Goal: Transaction & Acquisition: Obtain resource

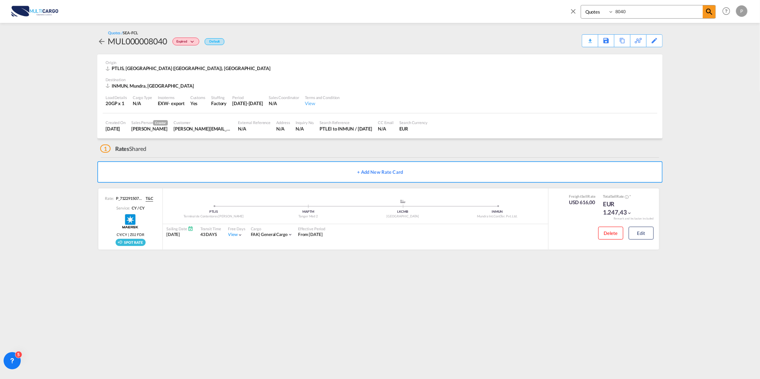
click at [571, 10] on md-icon "icon-close" at bounding box center [573, 11] width 8 height 8
click at [153, 11] on span "Quotes" at bounding box center [156, 11] width 16 height 6
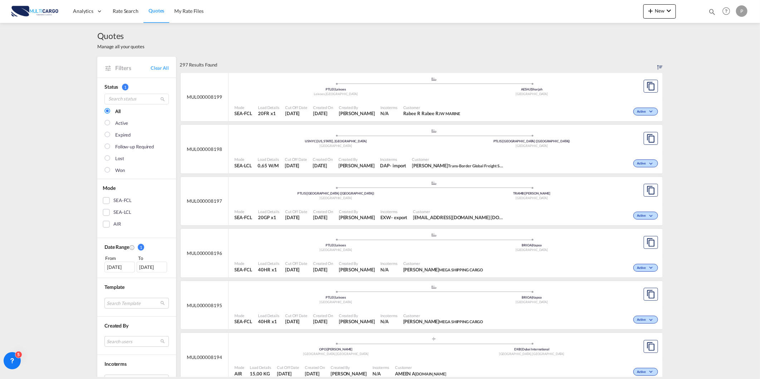
scroll to position [119, 0]
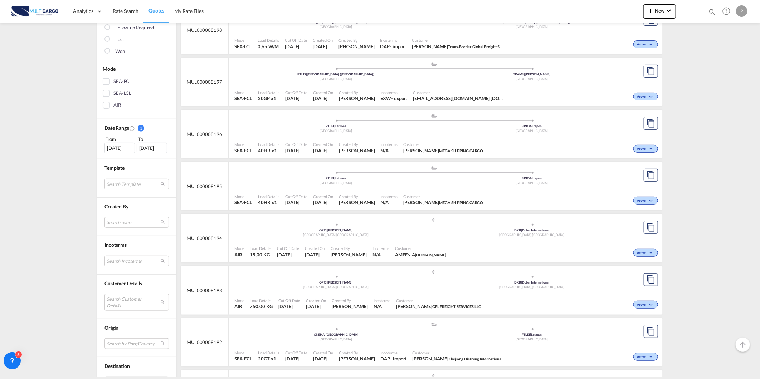
click at [269, 238] on div "[GEOGRAPHIC_DATA] , [GEOGRAPHIC_DATA]" at bounding box center [336, 235] width 196 height 5
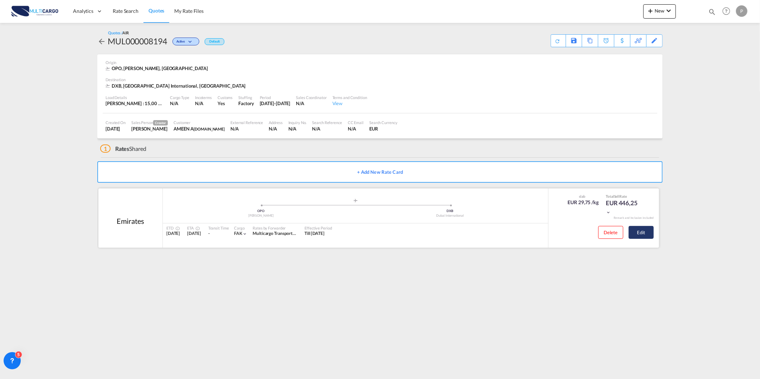
click at [645, 231] on button "Edit" at bounding box center [641, 232] width 25 height 13
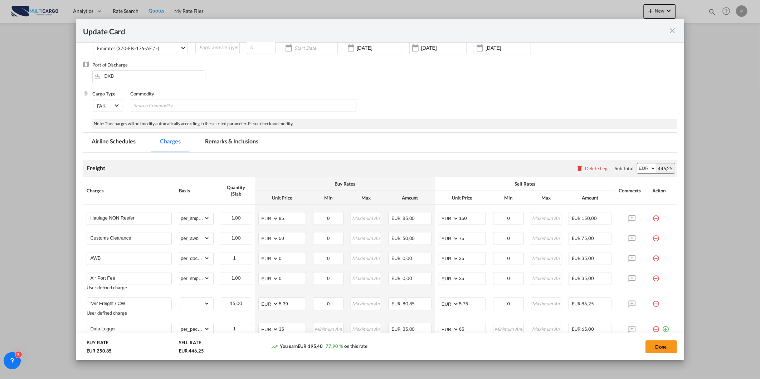
scroll to position [113, 0]
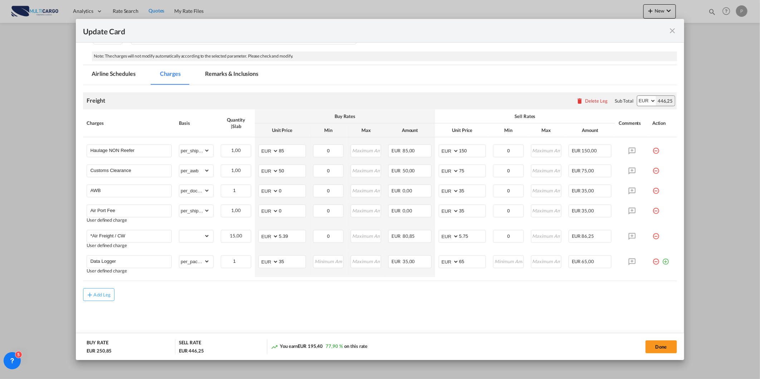
click at [668, 29] on md-icon "icon-close fg-AAA8AD m-0 pointer" at bounding box center [672, 30] width 9 height 9
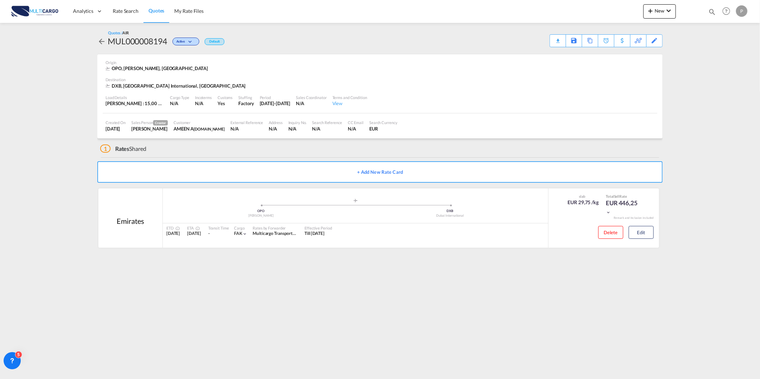
click at [156, 13] on span "Quotes" at bounding box center [156, 11] width 16 height 6
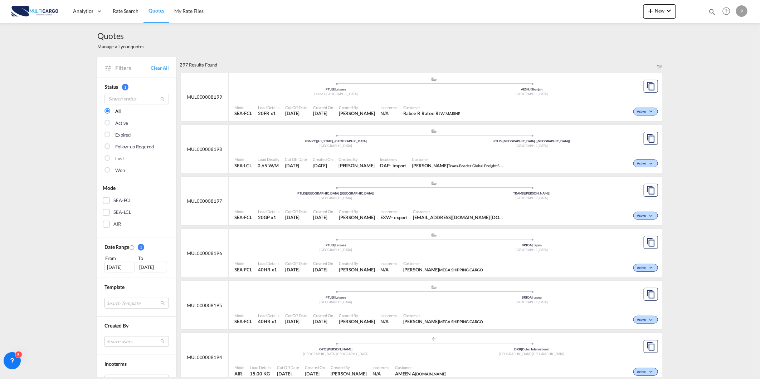
click at [155, 13] on span "Quotes" at bounding box center [156, 11] width 16 height 6
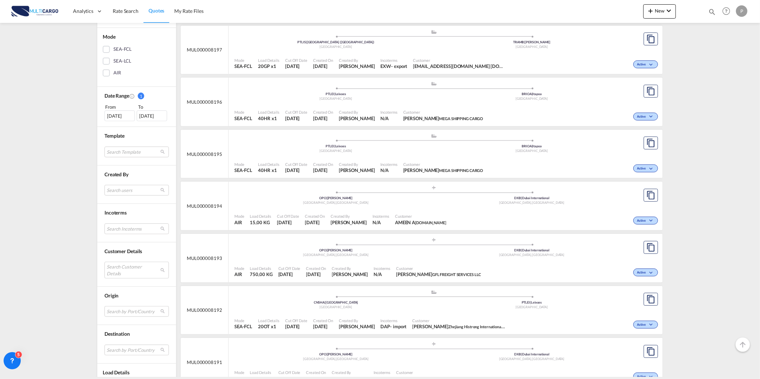
scroll to position [159, 0]
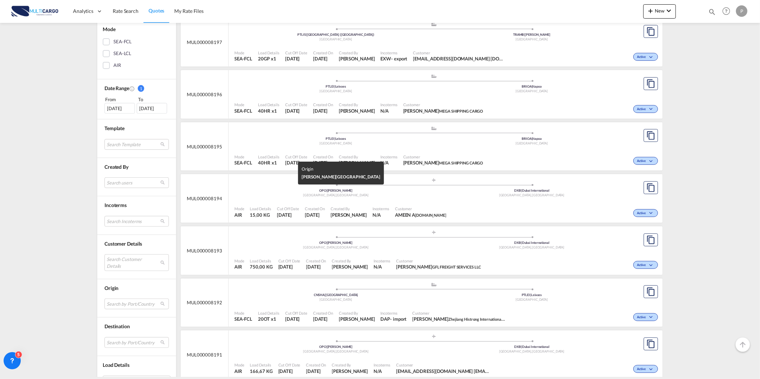
click at [285, 198] on div "[GEOGRAPHIC_DATA] , [GEOGRAPHIC_DATA]" at bounding box center [336, 195] width 196 height 5
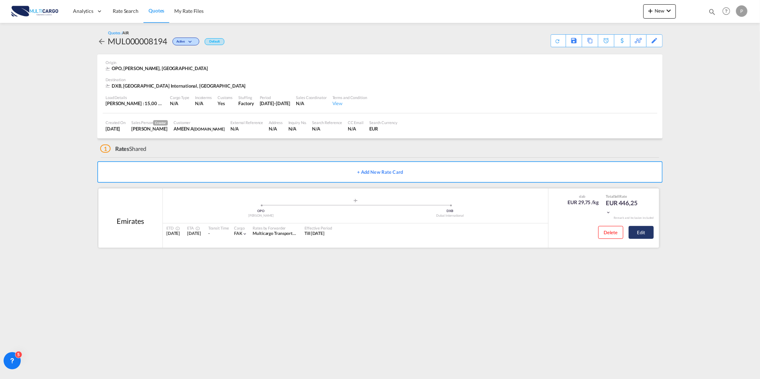
click at [650, 227] on button "Edit" at bounding box center [641, 232] width 25 height 13
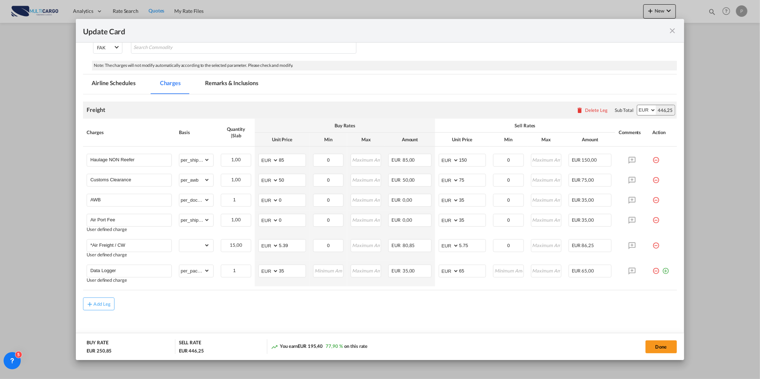
scroll to position [113, 0]
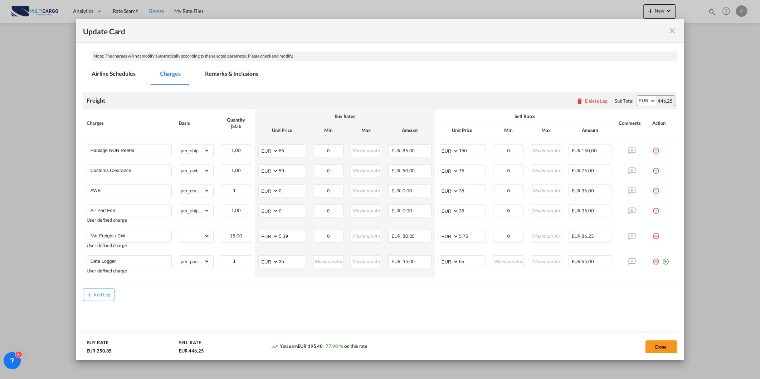
click at [674, 29] on md-icon "icon-close fg-AAA8AD m-0 pointer" at bounding box center [672, 30] width 9 height 9
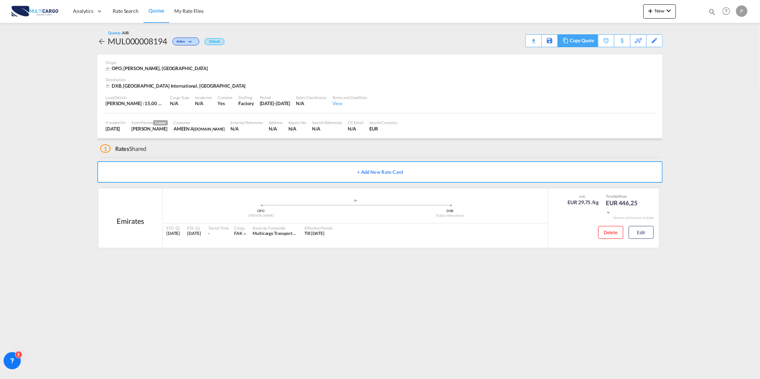
click at [590, 40] on div "Copy Quote" at bounding box center [582, 41] width 24 height 12
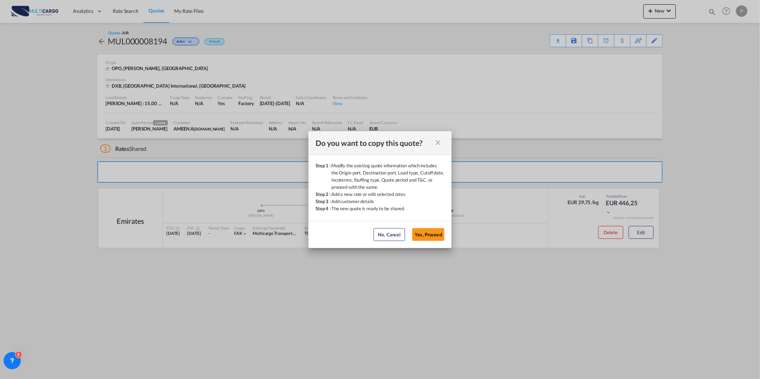
click at [432, 243] on md-dialog-actions "No, Cancel Yes, Proceed No, Cancel Yes, Proceed" at bounding box center [379, 234] width 143 height 27
click at [429, 237] on button "Yes, Proceed" at bounding box center [428, 234] width 32 height 13
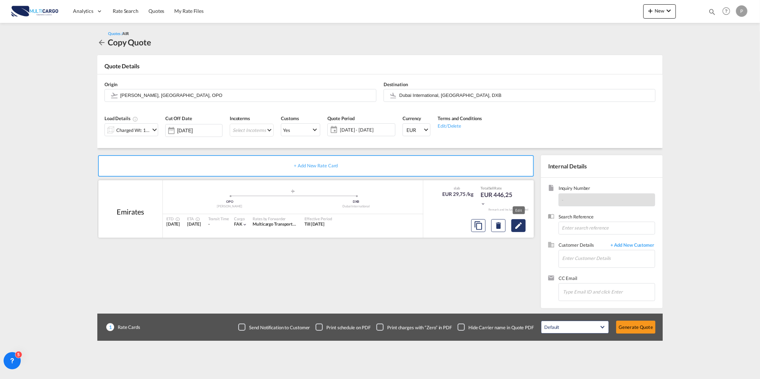
click at [514, 222] on md-icon "Edit" at bounding box center [518, 225] width 9 height 9
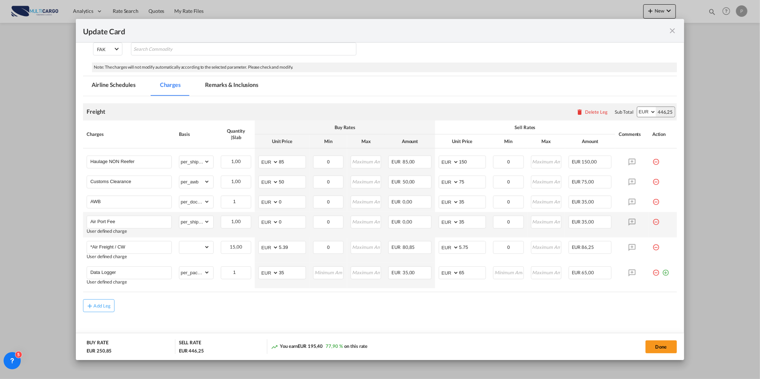
scroll to position [113, 0]
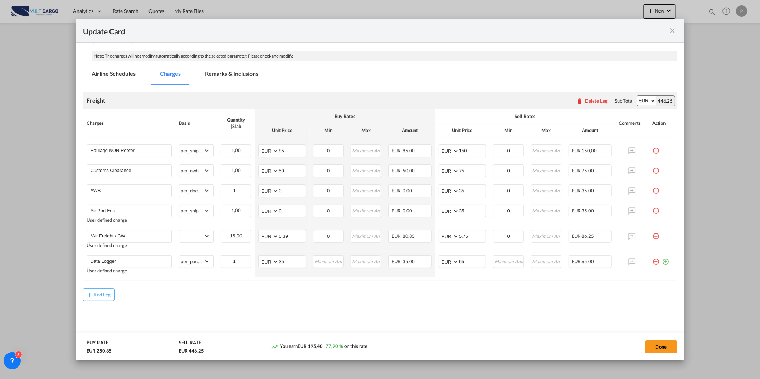
click at [672, 34] on md-icon "icon-close fg-AAA8AD m-0 pointer" at bounding box center [672, 30] width 9 height 9
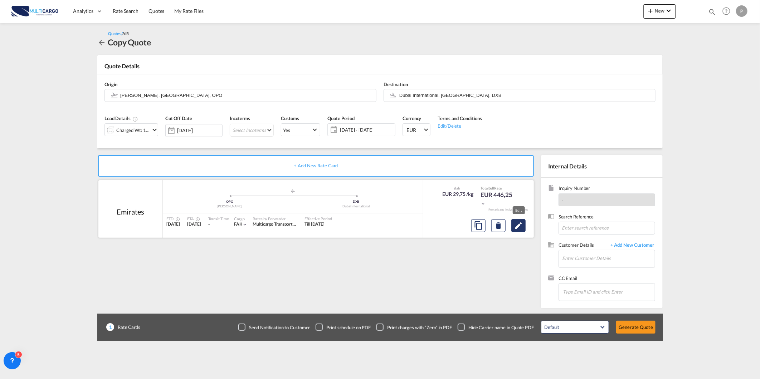
click at [520, 224] on md-icon "Edit" at bounding box center [518, 225] width 9 height 9
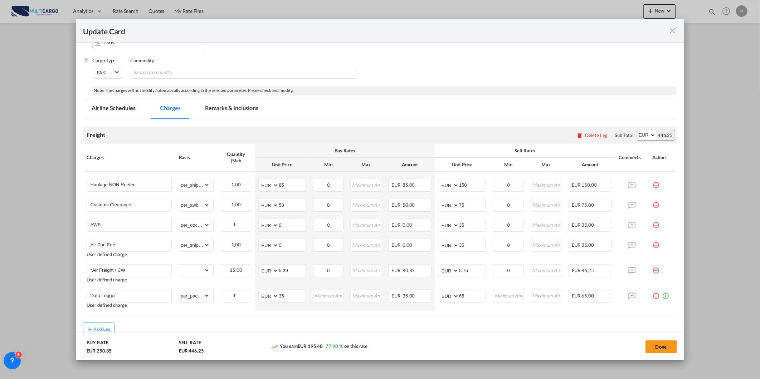
scroll to position [79, 0]
drag, startPoint x: 294, startPoint y: 269, endPoint x: 267, endPoint y: 265, distance: 27.1
click at [267, 265] on md-input-container "AED AFN ALL AMD ANG AOA ARS AUD AWG AZN BAM BBD BDT BGN BHD BIF BMD BND [PERSON…" at bounding box center [281, 270] width 47 height 13
type input "3.15"
click at [670, 344] on button "Done" at bounding box center [660, 347] width 31 height 13
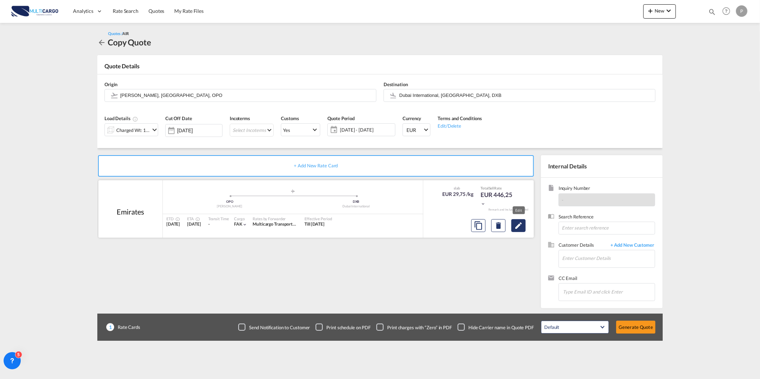
click at [520, 229] on md-icon "Edit" at bounding box center [518, 225] width 9 height 9
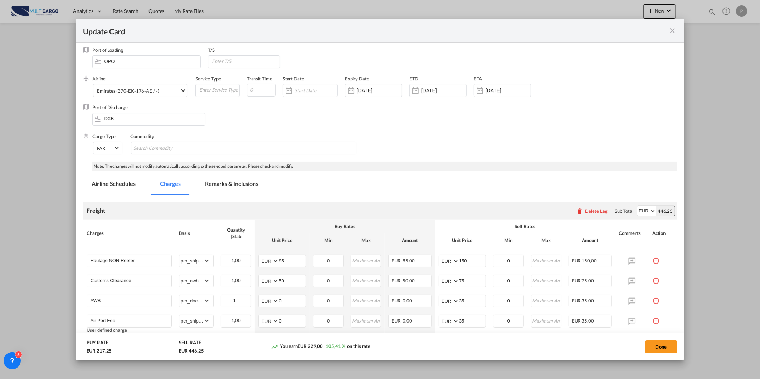
scroll to position [0, 0]
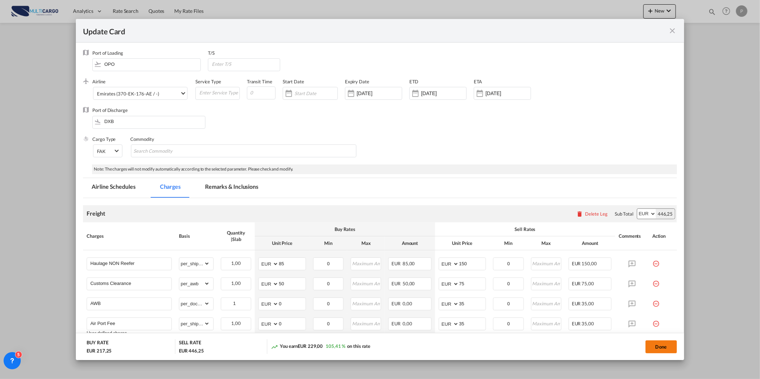
click at [661, 350] on button "Done" at bounding box center [660, 347] width 31 height 13
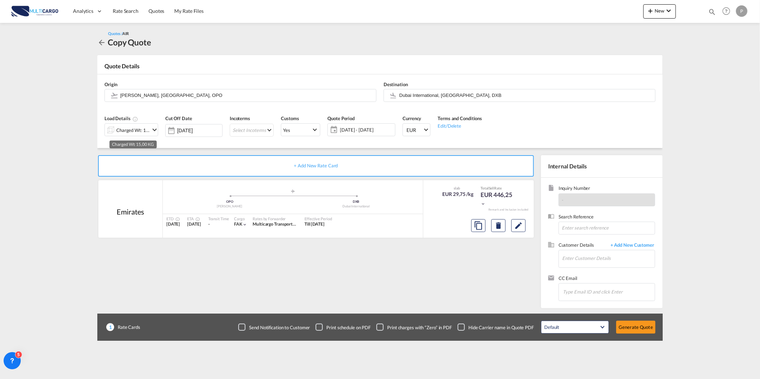
click at [121, 131] on div "Charged Wt: 15,00 KG" at bounding box center [133, 130] width 34 height 10
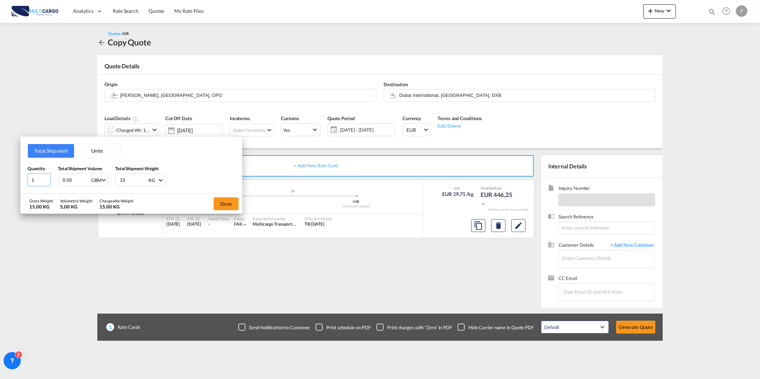
drag, startPoint x: 36, startPoint y: 180, endPoint x: 1, endPoint y: 178, distance: 35.5
click at [2, 178] on div "Total Shipment Units Quantity 1 Total Shipment Volume 0.03 CBM CBM CFT KG LB To…" at bounding box center [380, 189] width 760 height 379
click at [30, 180] on input "1" at bounding box center [39, 180] width 23 height 13
type input "2"
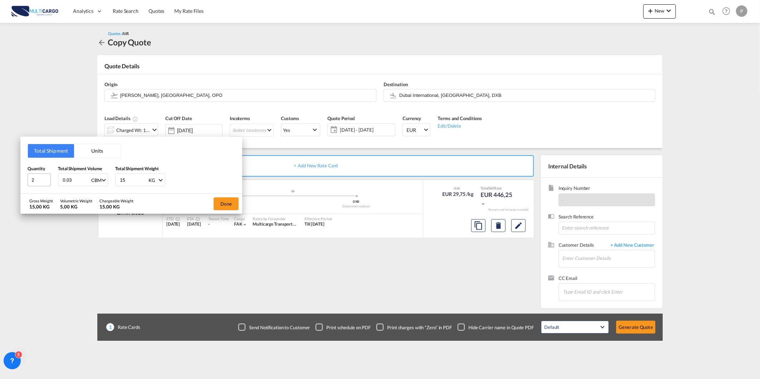
type input "0"
click at [84, 176] on input "0.0" at bounding box center [76, 180] width 29 height 12
type input "0.06"
type input "41"
click at [223, 200] on button "Done" at bounding box center [226, 204] width 25 height 13
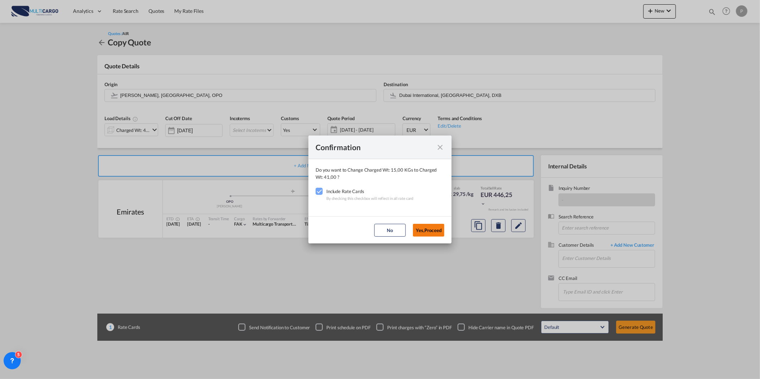
click at [440, 229] on button "Yes,Proceed" at bounding box center [428, 230] width 31 height 13
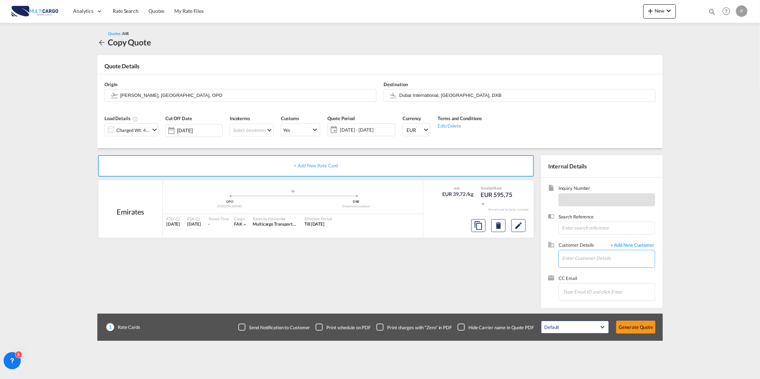
click at [588, 263] on input "Enter Customer Details" at bounding box center [608, 258] width 93 height 16
paste input "[EMAIL_ADDRESS][DOMAIN_NAME]"
click at [584, 271] on div "AMEEN A [EMAIL_ADDRESS][DOMAIN_NAME] | [DOMAIN_NAME]" at bounding box center [608, 271] width 93 height 19
type input "[DOMAIN_NAME], AMEEN A, [EMAIL_ADDRESS][DOMAIN_NAME]"
click at [647, 323] on button "Generate Quote" at bounding box center [635, 327] width 39 height 13
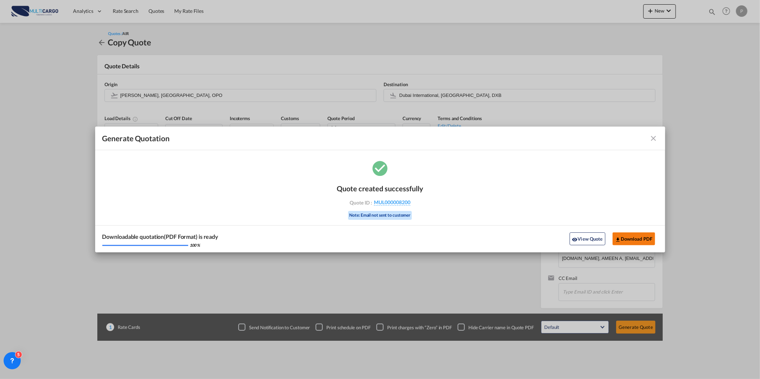
click at [638, 239] on button "Download PDF" at bounding box center [634, 239] width 43 height 13
click at [651, 137] on md-icon "icon-close fg-AAA8AD cursor m-0" at bounding box center [653, 138] width 9 height 9
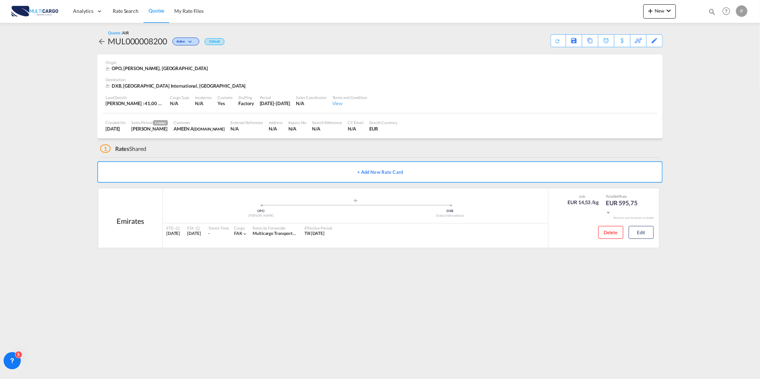
click at [160, 15] on link "Quotes" at bounding box center [156, 11] width 26 height 23
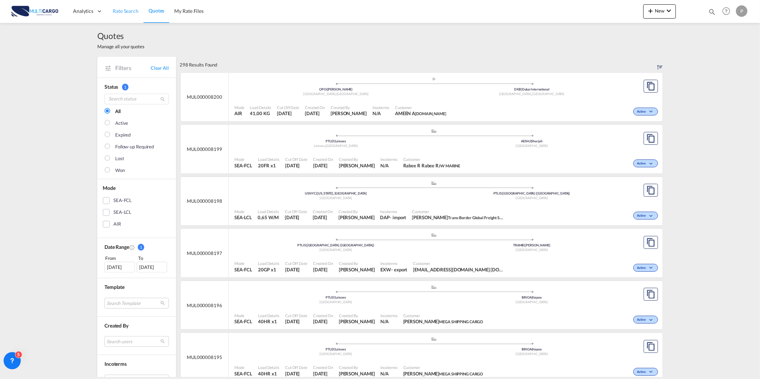
click at [118, 11] on span "Rate Search" at bounding box center [126, 11] width 26 height 6
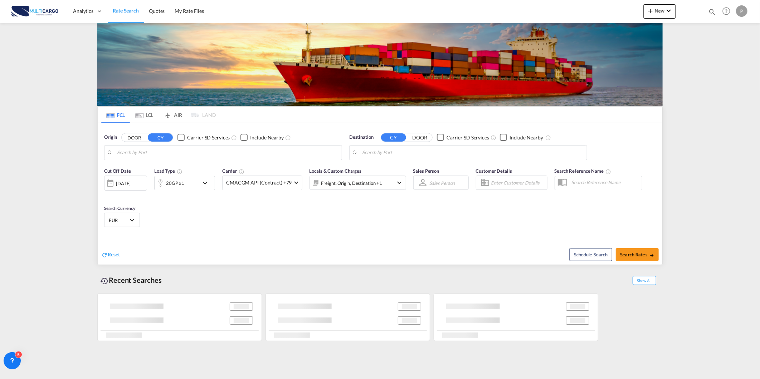
type input "[GEOGRAPHIC_DATA] ([GEOGRAPHIC_DATA]), PTLIS"
type input "Ambarli, TRAMB"
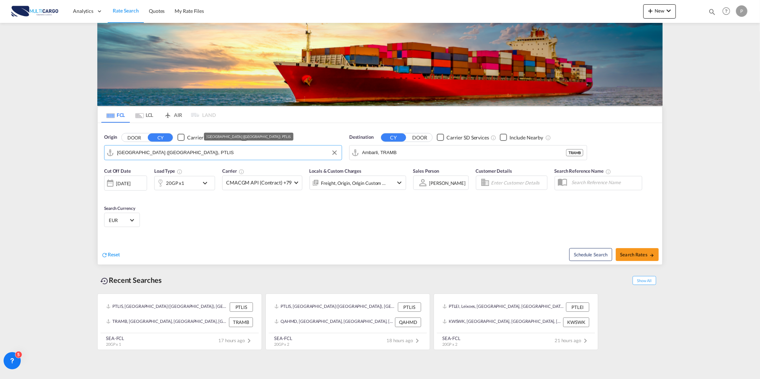
click at [225, 151] on input "[GEOGRAPHIC_DATA] ([GEOGRAPHIC_DATA]), PTLIS" at bounding box center [227, 152] width 221 height 11
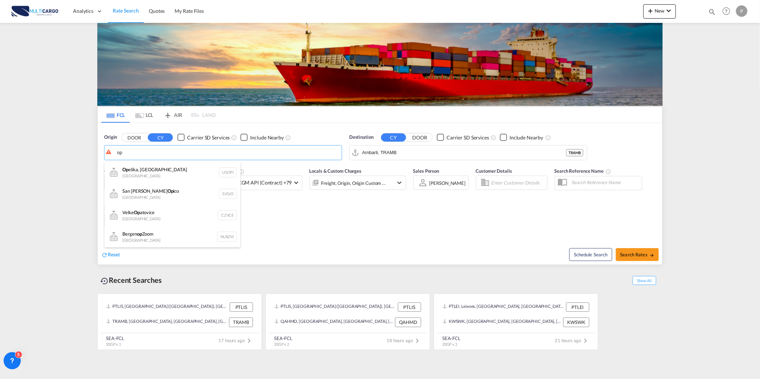
type input "o"
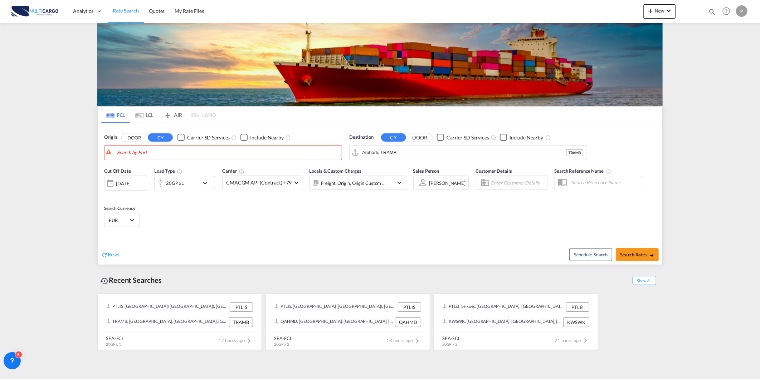
click at [665, 13] on md-icon "icon-chevron-down" at bounding box center [668, 10] width 9 height 9
click at [642, 57] on span "Quote" at bounding box center [640, 54] width 8 height 14
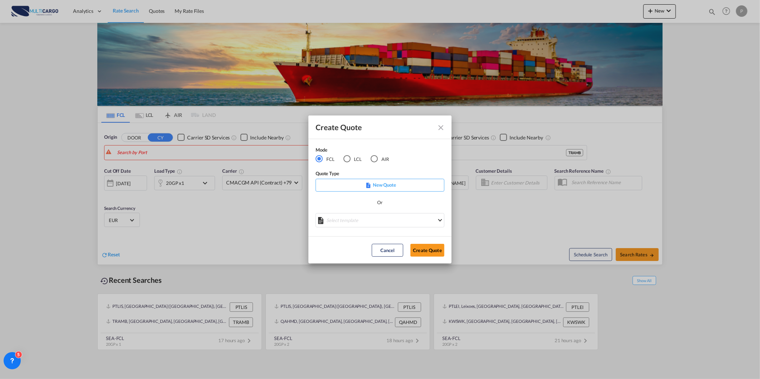
click at [371, 155] on div "AIR" at bounding box center [374, 158] width 7 height 7
click at [389, 224] on md-select "Select template [DATE] IMP_DAP_AIR_>500 [PERSON_NAME] | [DATE] [DATE]_IMP_DAP_A…" at bounding box center [380, 220] width 129 height 14
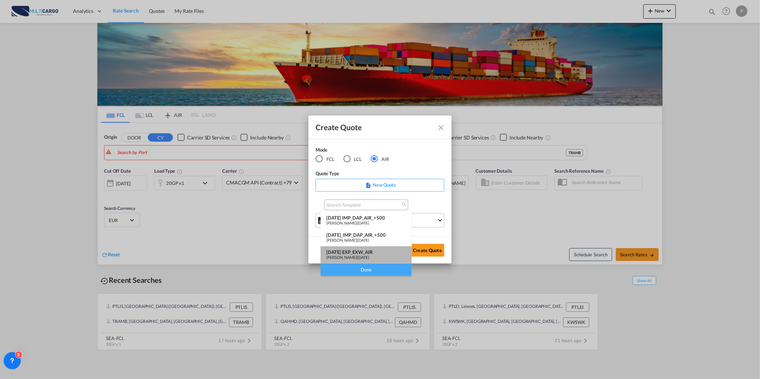
click at [391, 253] on div "[DATE] EXP_EXW_AIR" at bounding box center [366, 252] width 80 height 6
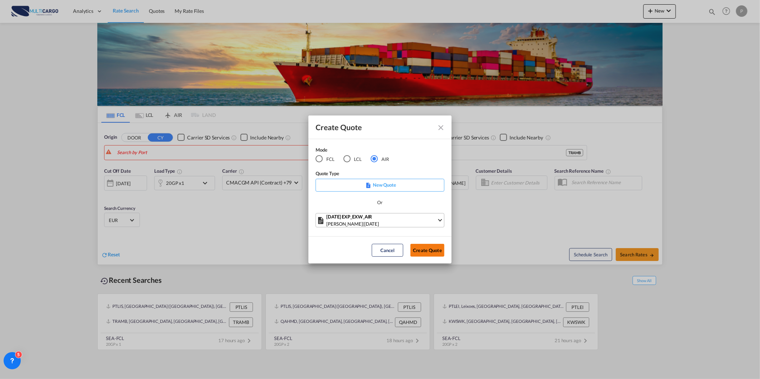
click at [422, 248] on button "Create Quote" at bounding box center [427, 250] width 34 height 13
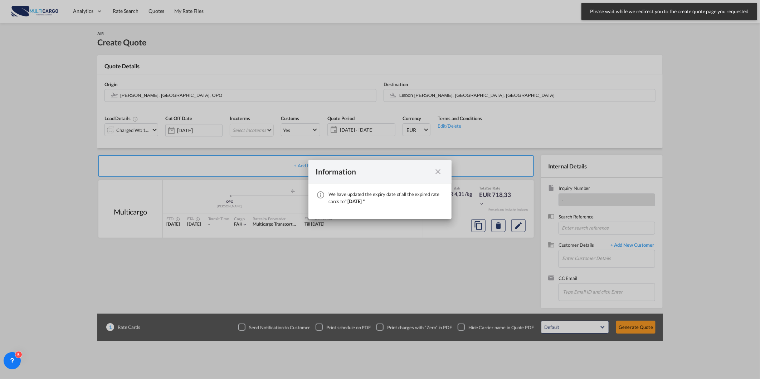
click at [441, 174] on md-icon "icon-close fg-AAA8AD cursor" at bounding box center [438, 171] width 9 height 9
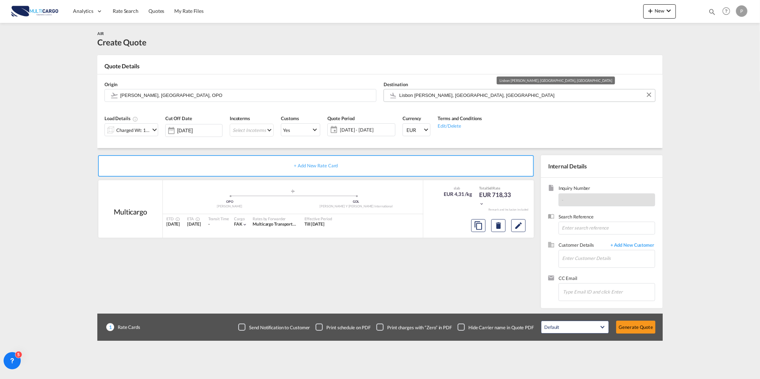
click at [431, 96] on input "Lisbon [PERSON_NAME], [GEOGRAPHIC_DATA], [GEOGRAPHIC_DATA]" at bounding box center [525, 95] width 252 height 13
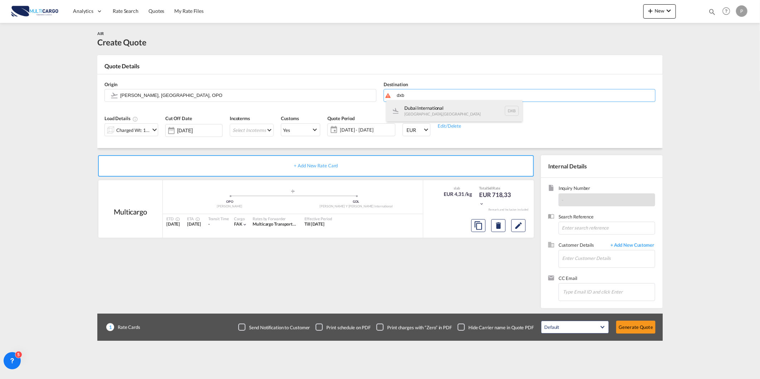
click at [453, 116] on div "Dubai International [GEOGRAPHIC_DATA] , [GEOGRAPHIC_DATA] DXB" at bounding box center [454, 110] width 136 height 21
type input "Dubai International, [GEOGRAPHIC_DATA], DXB"
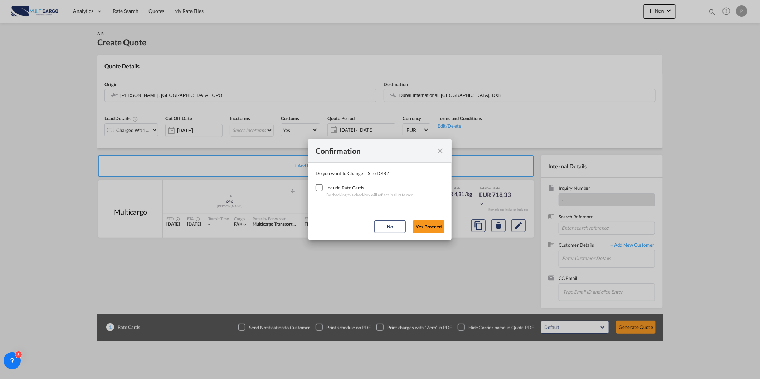
click at [323, 190] on div "Checkbox No Ink" at bounding box center [319, 187] width 7 height 7
click at [441, 223] on button "Yes,Proceed" at bounding box center [428, 226] width 31 height 13
